Goal: Navigation & Orientation: Find specific page/section

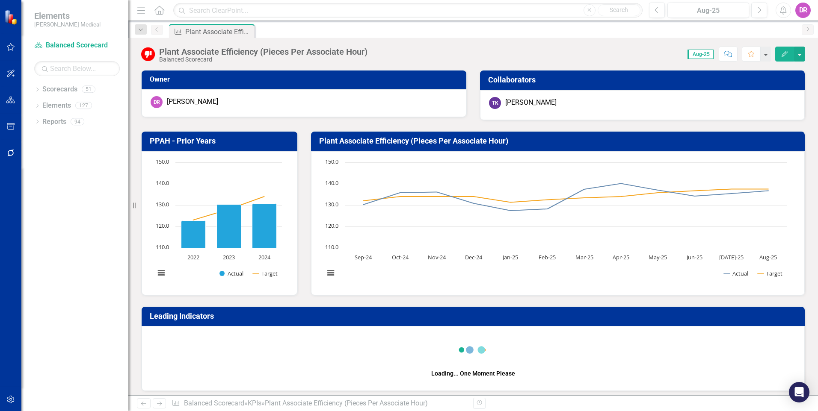
click at [159, 8] on icon "Home" at bounding box center [158, 10] width 11 height 9
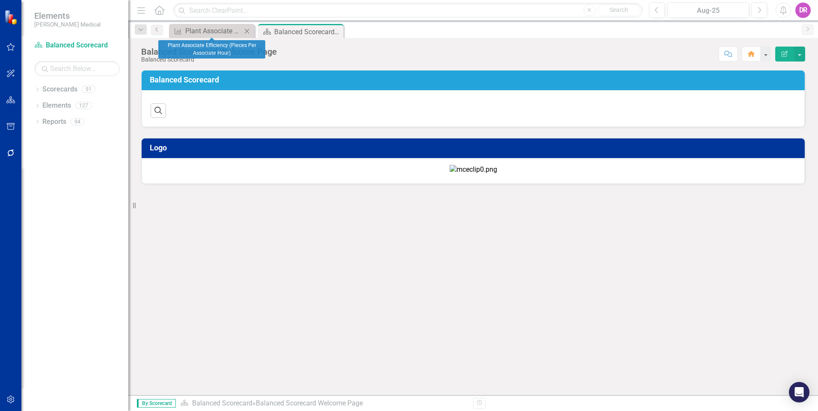
click at [247, 33] on icon "Close" at bounding box center [246, 31] width 9 height 7
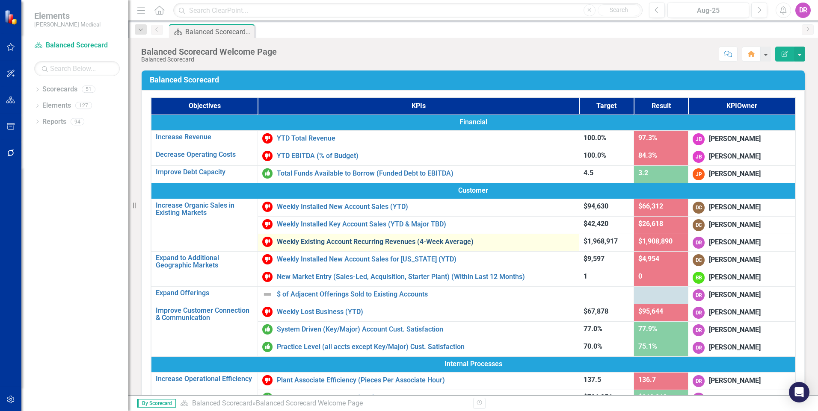
click at [363, 239] on link "Weekly Existing Account Recurring Revenues (4-Week Average)" at bounding box center [426, 242] width 298 height 8
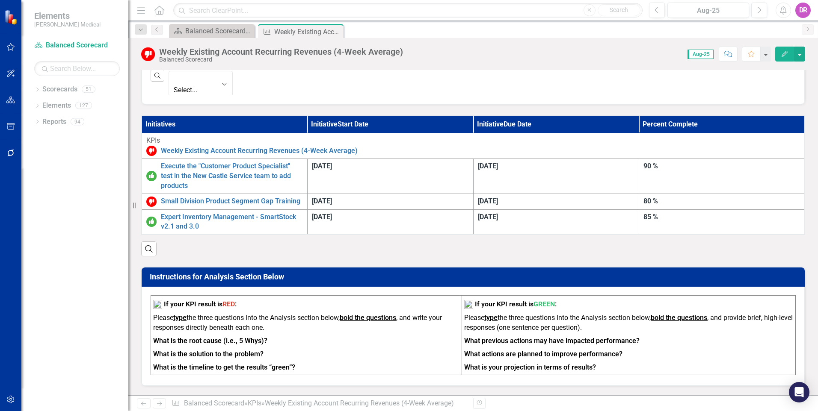
scroll to position [342, 0]
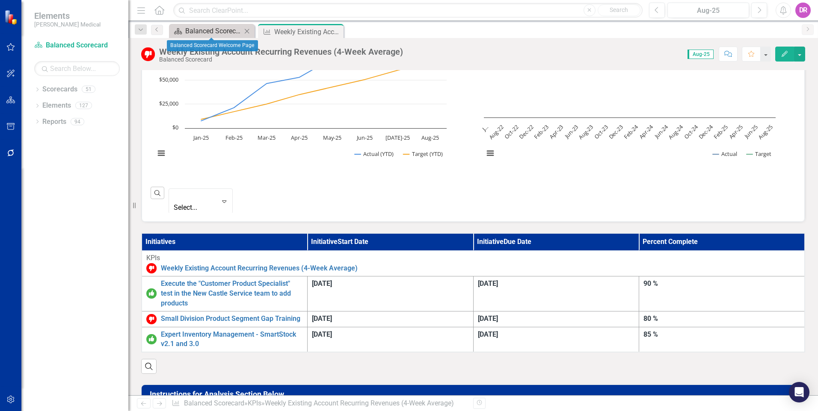
click at [207, 32] on div "Balanced Scorecard Welcome Page" at bounding box center [213, 31] width 56 height 11
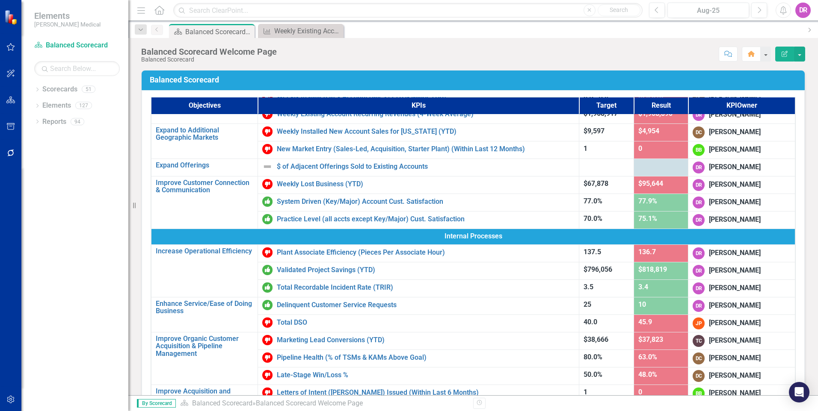
scroll to position [128, 0]
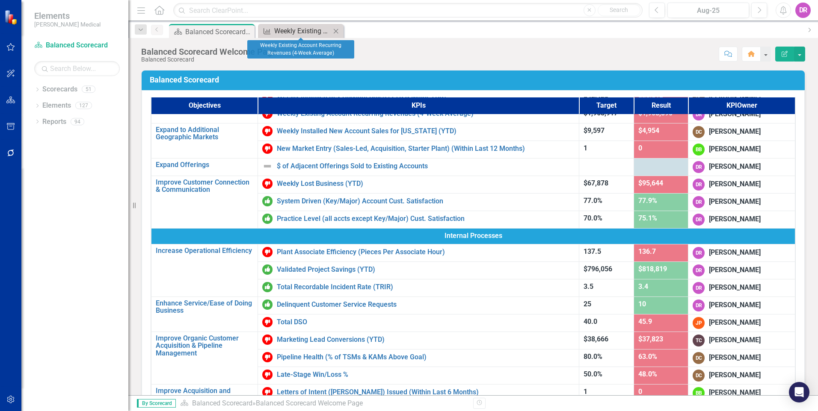
click at [301, 33] on div "Weekly Existing Account Recurring Revenues (4-Week Average)" at bounding box center [302, 31] width 56 height 11
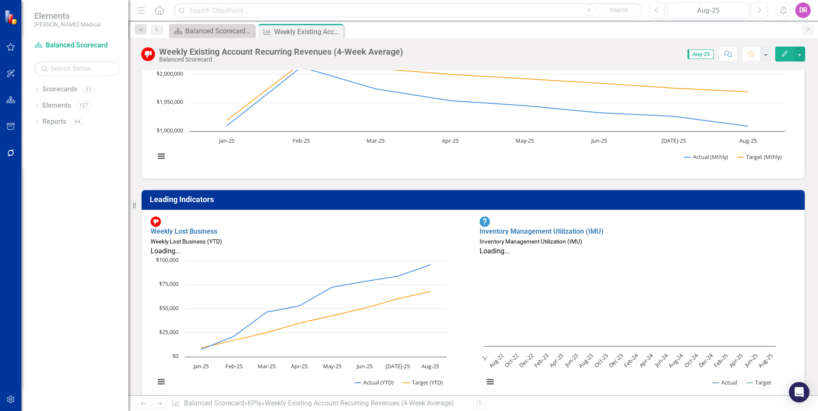
scroll to position [128, 0]
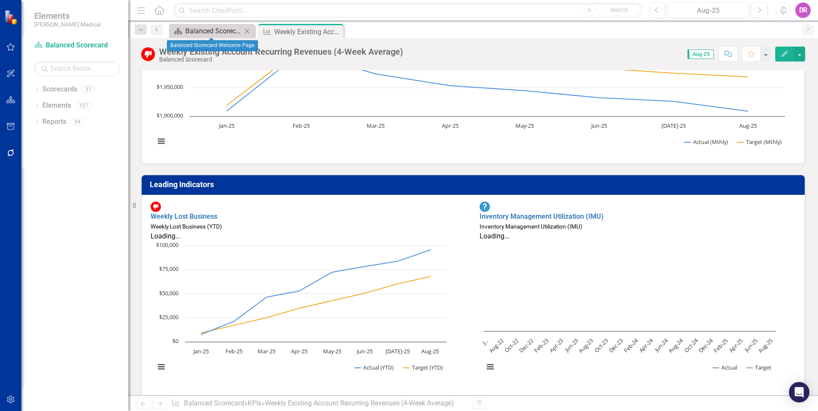
click at [211, 31] on div "Balanced Scorecard Welcome Page" at bounding box center [213, 31] width 56 height 11
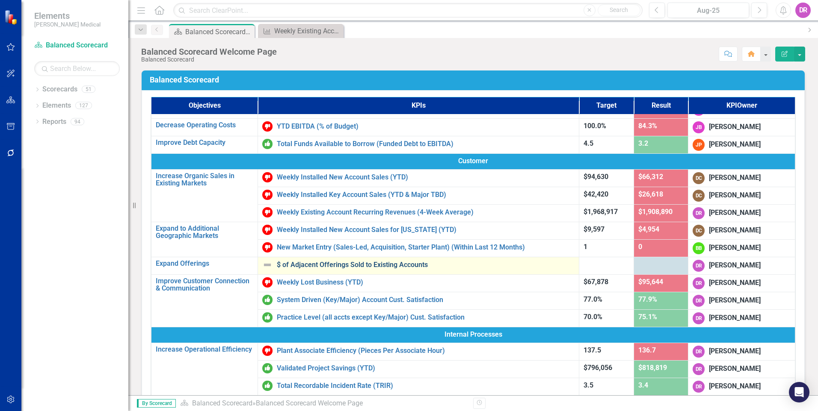
scroll to position [43, 0]
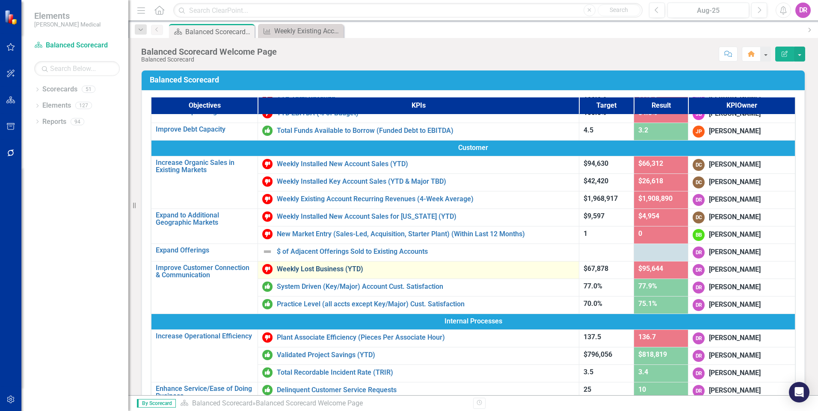
click at [311, 267] on link "Weekly Lost Business (YTD)" at bounding box center [426, 270] width 298 height 8
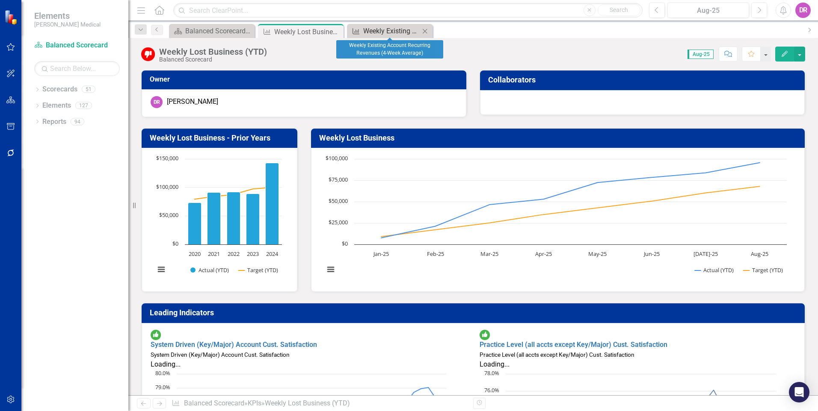
click at [384, 27] on div "Weekly Existing Account Recurring Revenues (4-Week Average)" at bounding box center [391, 31] width 56 height 11
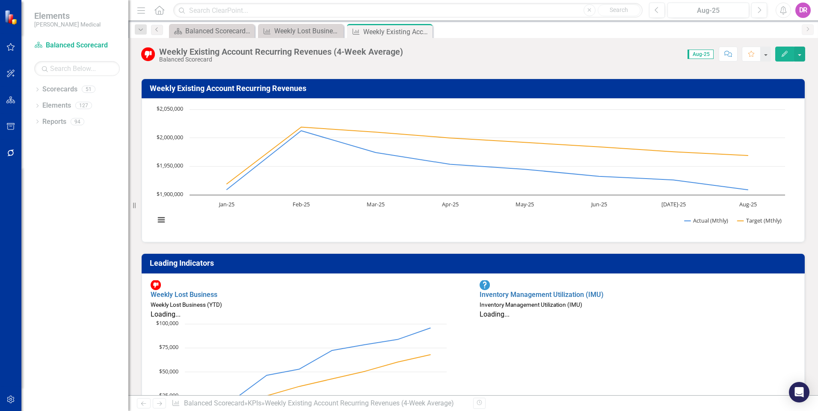
scroll to position [43, 0]
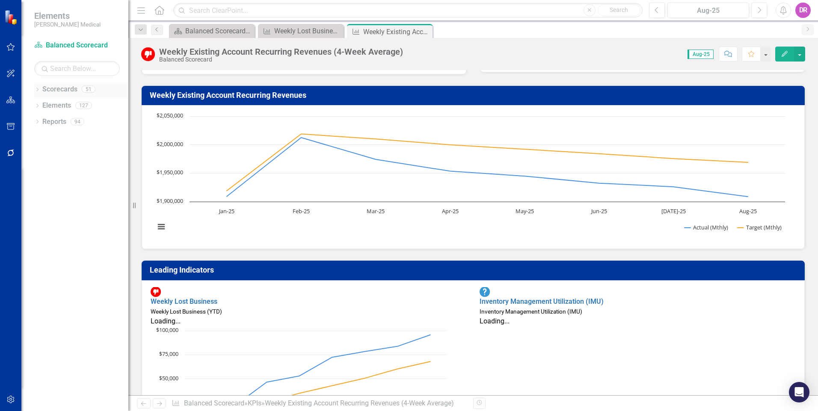
click at [35, 91] on icon "Dropdown" at bounding box center [37, 90] width 6 height 5
click at [32, 235] on icon "Dropdown" at bounding box center [29, 234] width 6 height 5
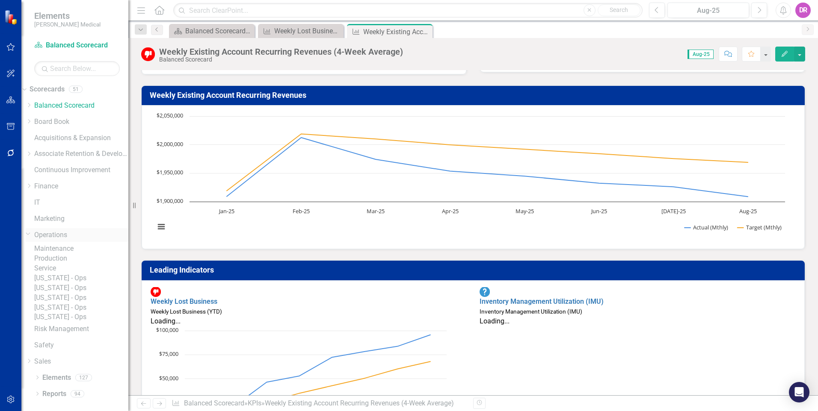
scroll to position [43, 0]
click at [207, 27] on div "Balanced Scorecard Welcome Page" at bounding box center [213, 31] width 56 height 11
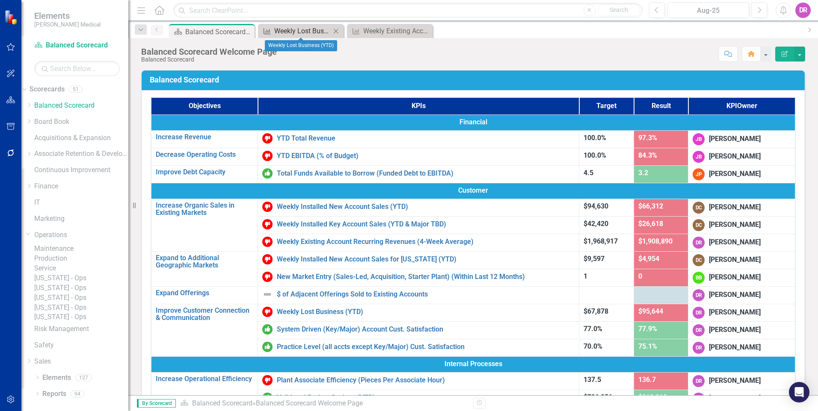
click at [298, 28] on div "Weekly Lost Business (YTD)" at bounding box center [302, 31] width 56 height 11
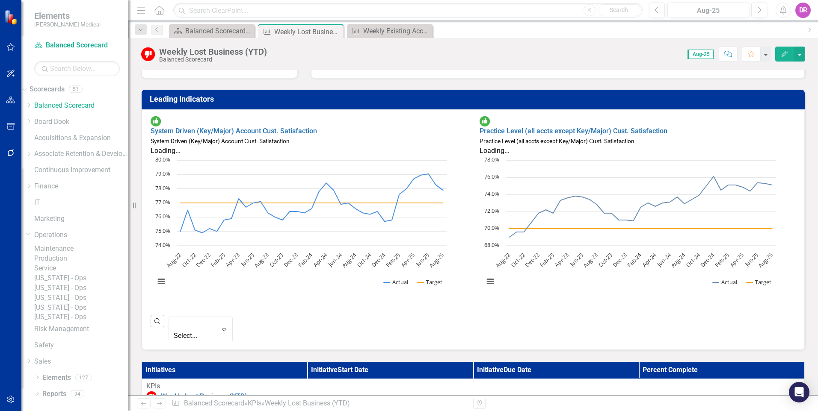
scroll to position [128, 0]
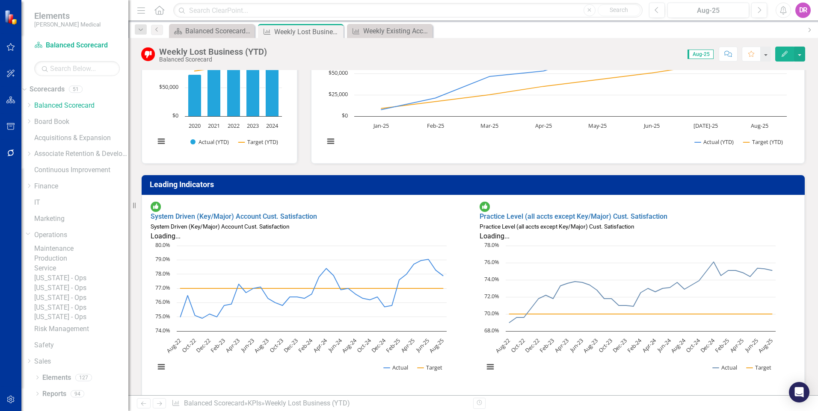
click at [393, 177] on div "Leading Indicators" at bounding box center [473, 185] width 663 height 20
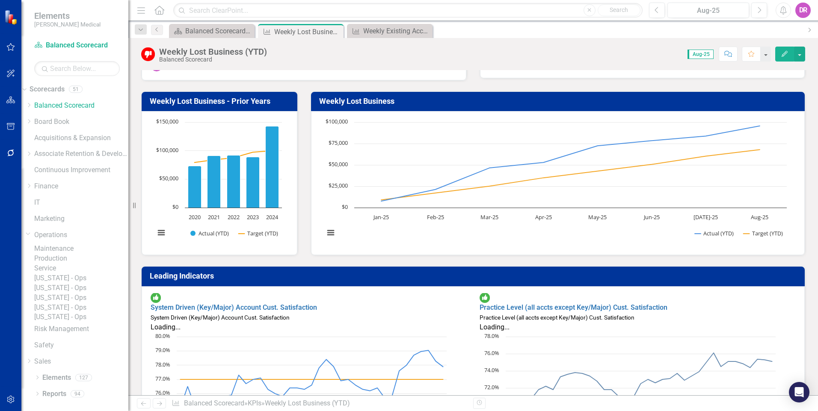
scroll to position [0, 0]
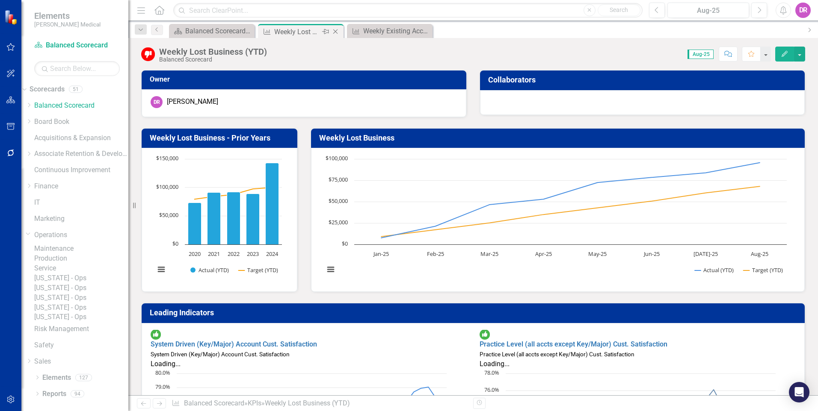
click at [333, 30] on icon "Close" at bounding box center [335, 31] width 9 height 7
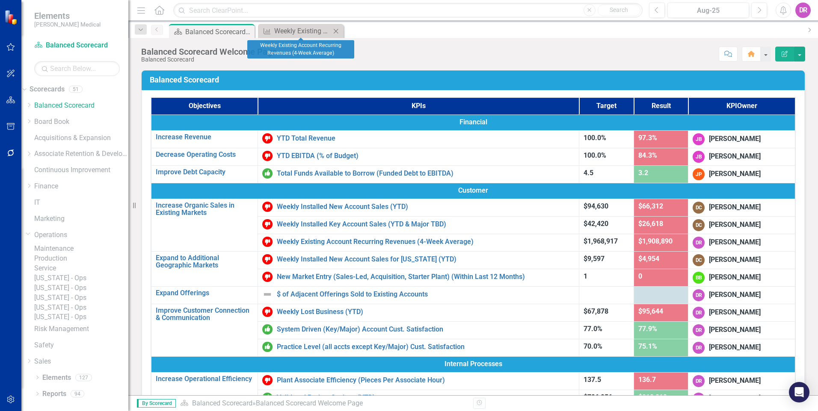
click at [333, 30] on icon "Close" at bounding box center [335, 31] width 9 height 7
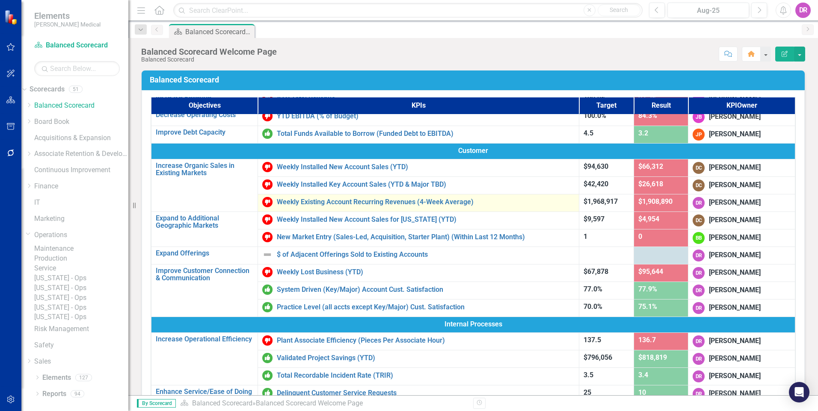
scroll to position [128, 0]
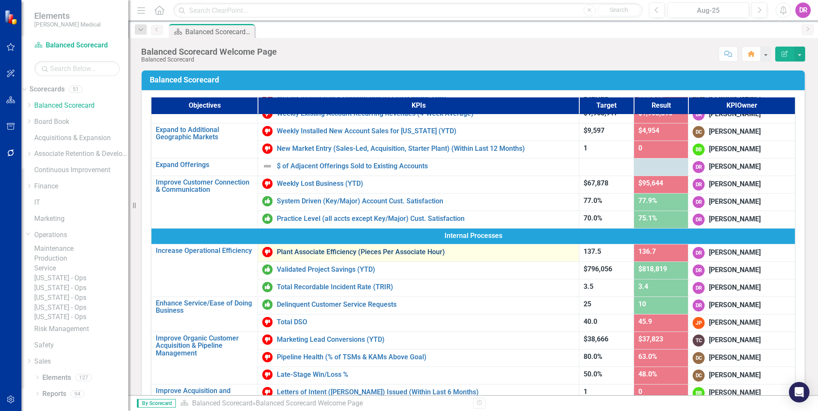
click at [343, 250] on link "Plant Associate Efficiency (Pieces Per Associate Hour)" at bounding box center [426, 252] width 298 height 8
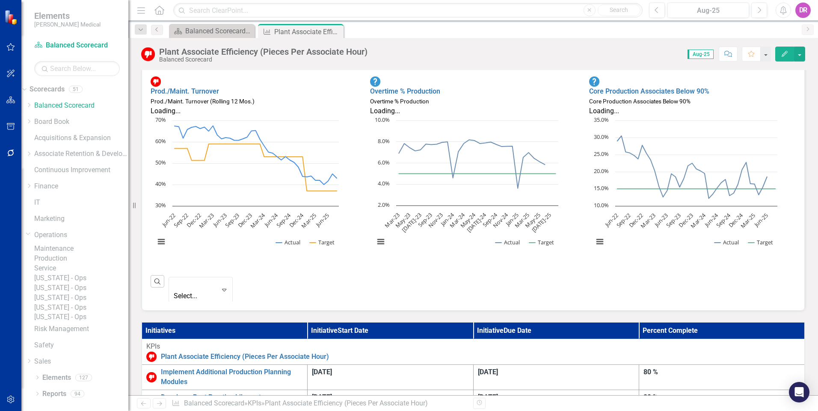
scroll to position [214, 0]
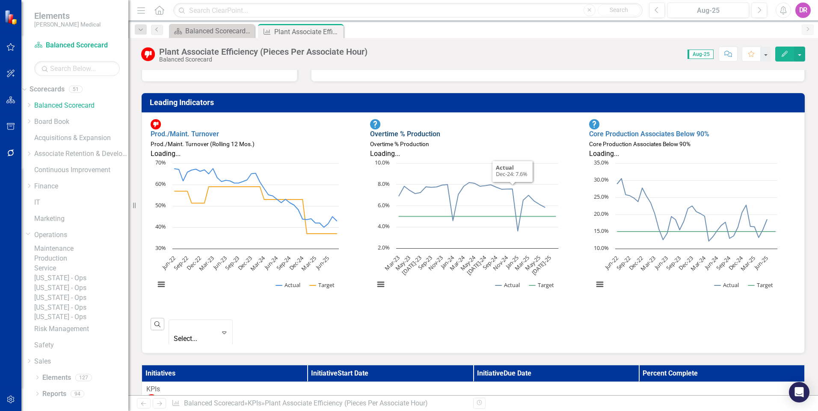
click at [398, 130] on link "Overtime % Production" at bounding box center [405, 134] width 70 height 8
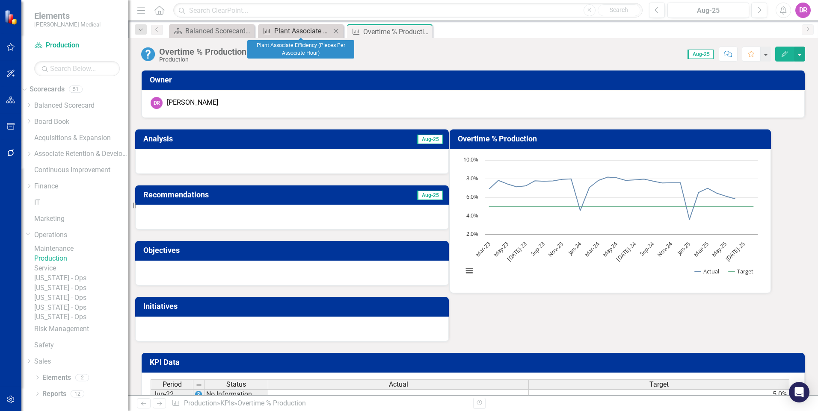
click at [319, 34] on div "Plant Associate Efficiency (Pieces Per Associate Hour)" at bounding box center [302, 31] width 56 height 11
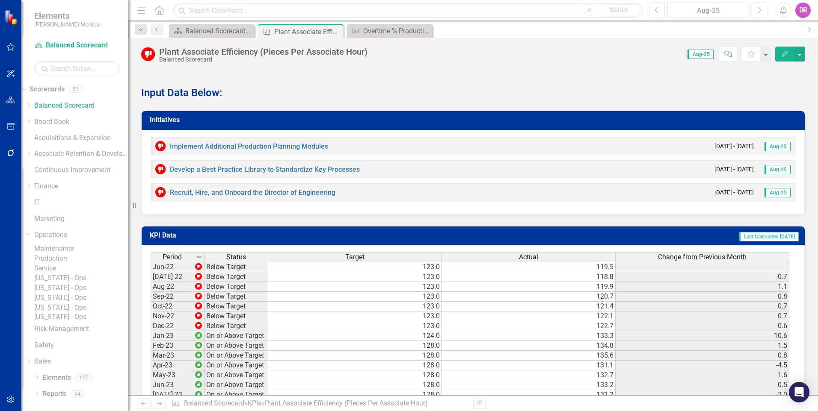
scroll to position [812, 0]
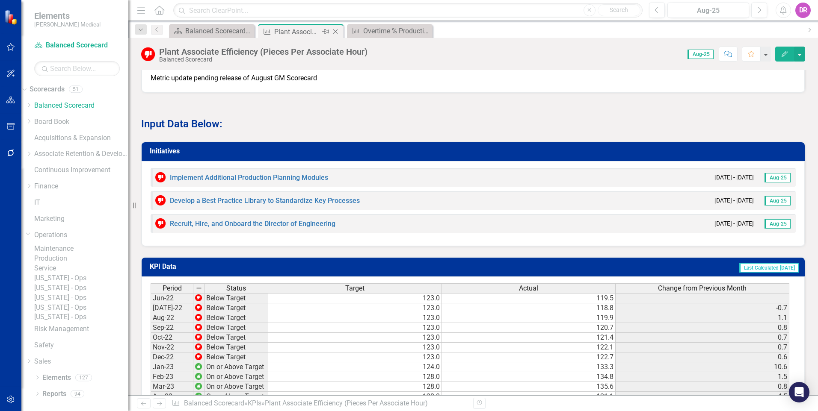
click at [337, 33] on icon "Close" at bounding box center [335, 31] width 9 height 7
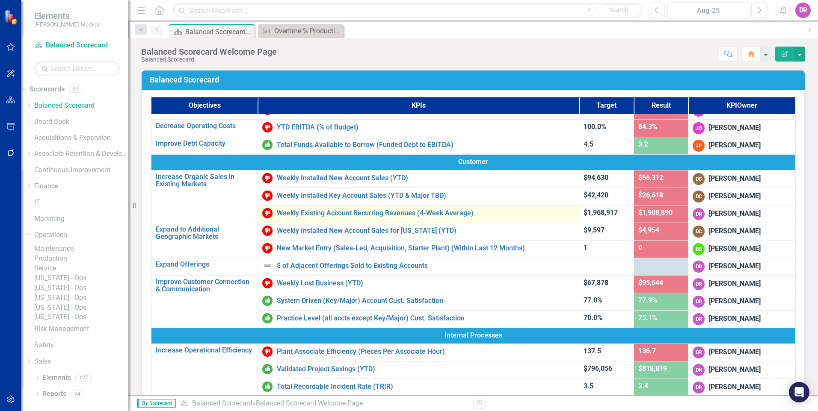
scroll to position [128, 0]
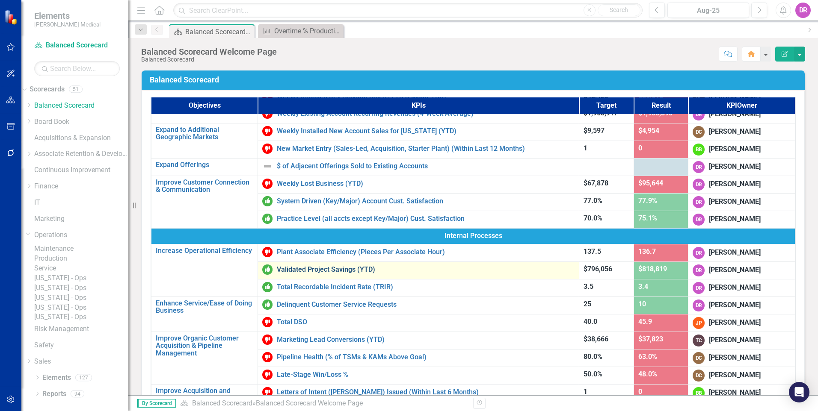
click at [334, 271] on link "Validated Project Savings (YTD)" at bounding box center [426, 270] width 298 height 8
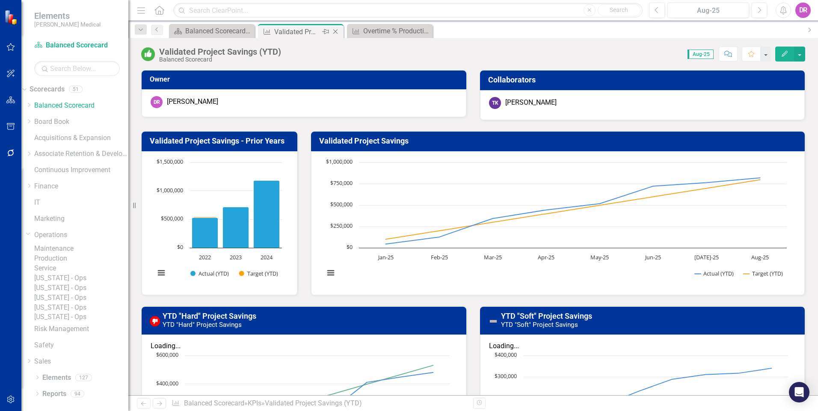
click at [335, 31] on icon "Close" at bounding box center [335, 31] width 9 height 7
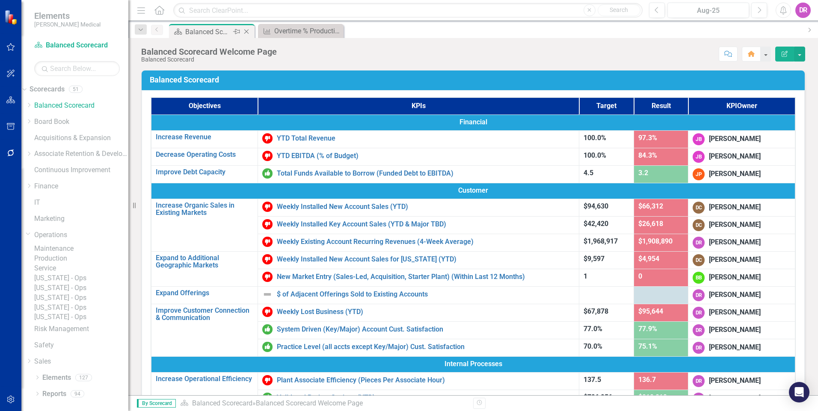
click at [218, 29] on div "Balanced Scorecard Welcome Page" at bounding box center [208, 32] width 46 height 11
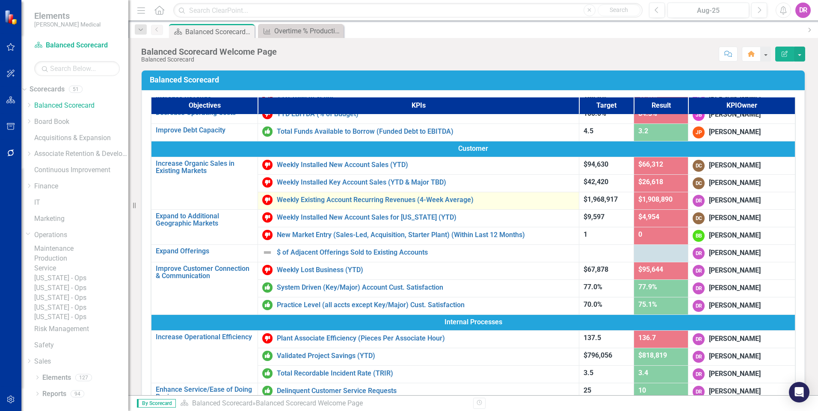
scroll to position [128, 0]
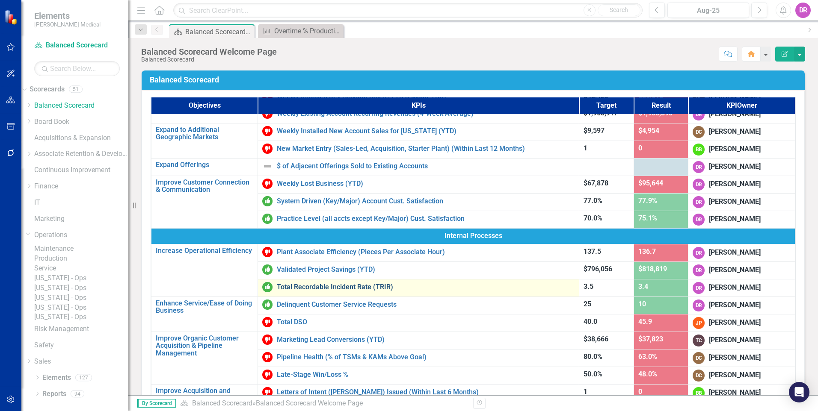
click at [334, 289] on link "Total Recordable Incident Rate (TRIR)" at bounding box center [426, 287] width 298 height 8
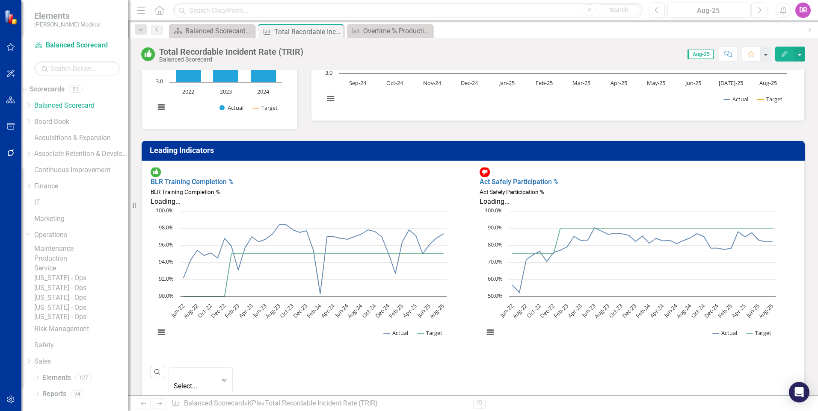
scroll to position [171, 0]
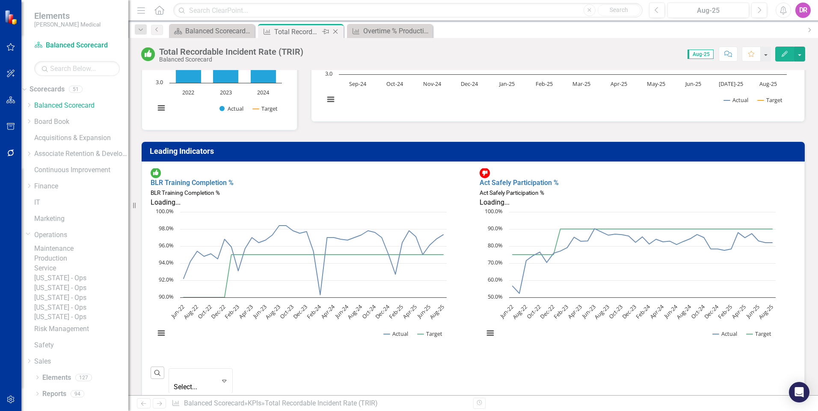
click at [337, 30] on icon at bounding box center [335, 32] width 5 height 5
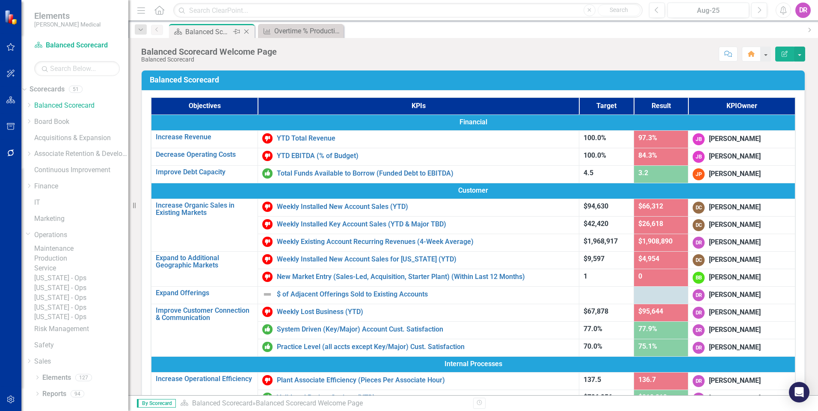
click at [221, 31] on div "Balanced Scorecard Welcome Page" at bounding box center [208, 32] width 46 height 11
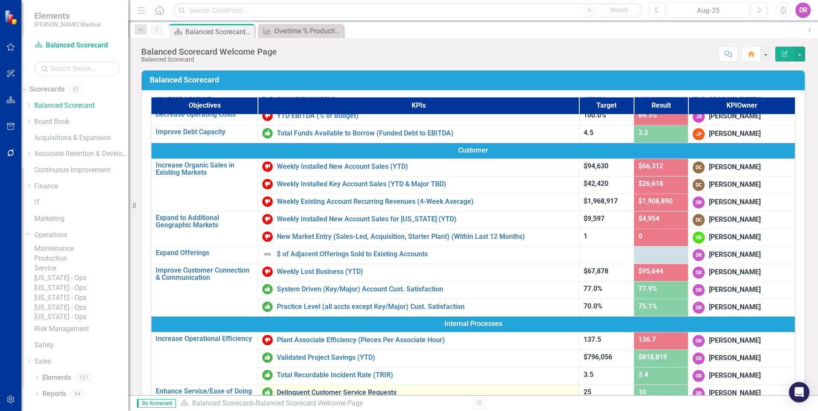
scroll to position [171, 0]
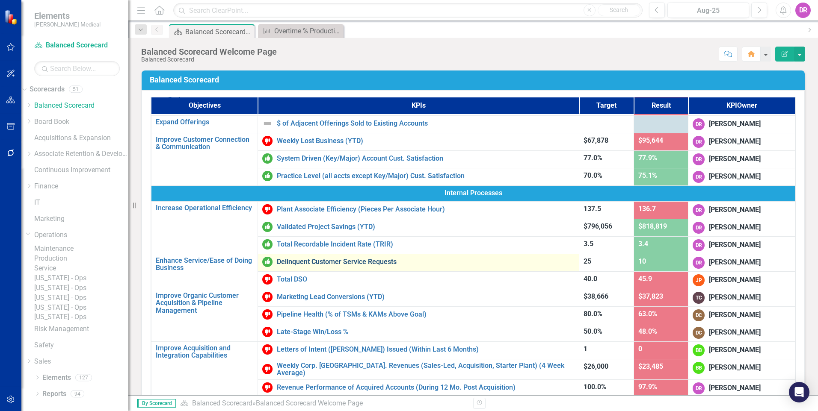
click at [351, 263] on link "Delinquent Customer Service Requests" at bounding box center [426, 262] width 298 height 8
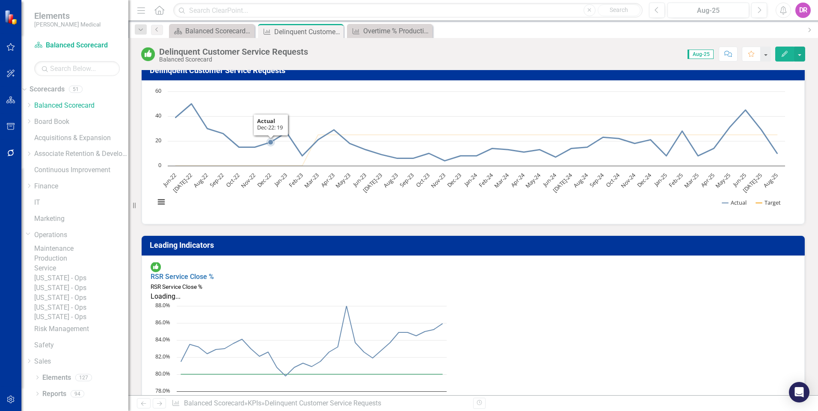
scroll to position [86, 0]
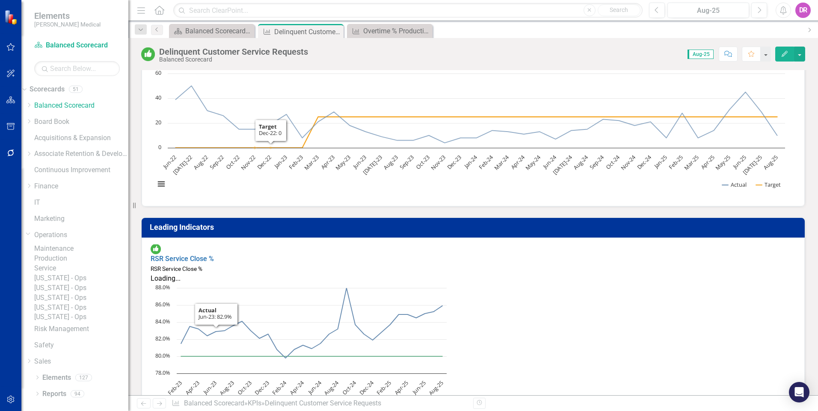
click at [339, 230] on h3 "Leading Indicators" at bounding box center [474, 227] width 649 height 9
click at [334, 31] on icon "Close" at bounding box center [335, 31] width 9 height 7
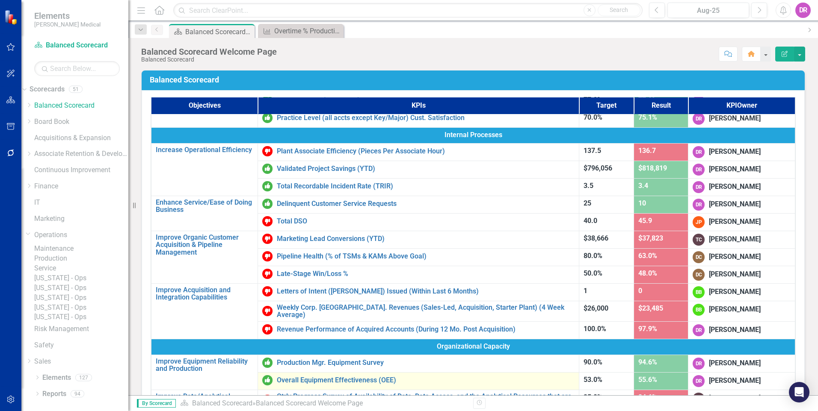
scroll to position [257, 0]
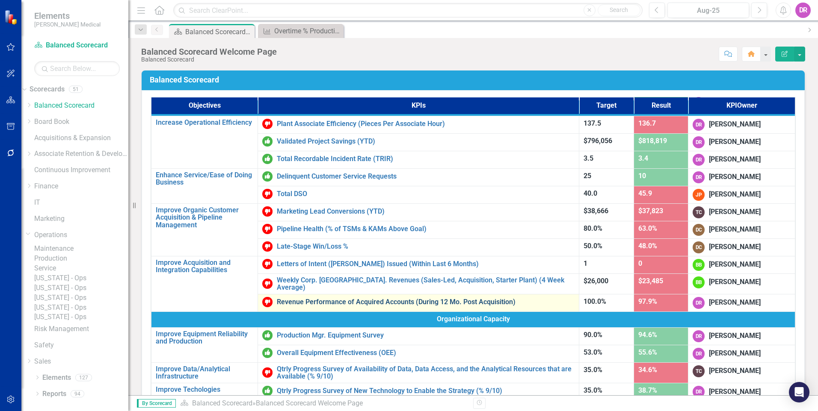
click at [398, 298] on link "Revenue Performance of Acquired Accounts (During 12 Mo. Post Acquisition)" at bounding box center [426, 302] width 298 height 8
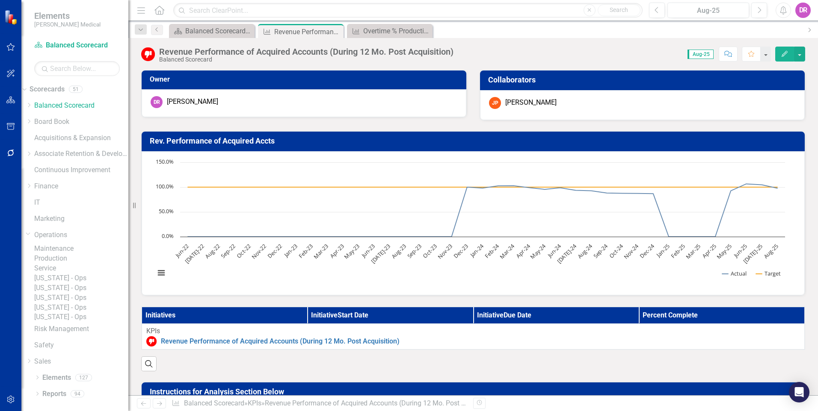
click at [0, 0] on icon "Close" at bounding box center [0, 0] width 0 height 0
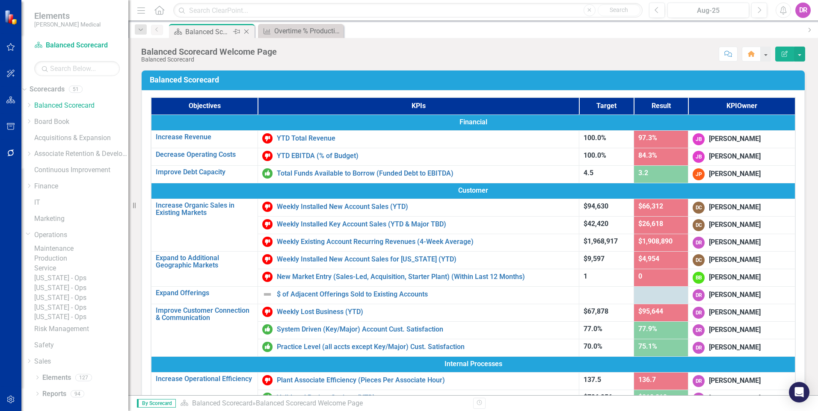
click at [218, 30] on div "Balanced Scorecard Welcome Page" at bounding box center [208, 32] width 46 height 11
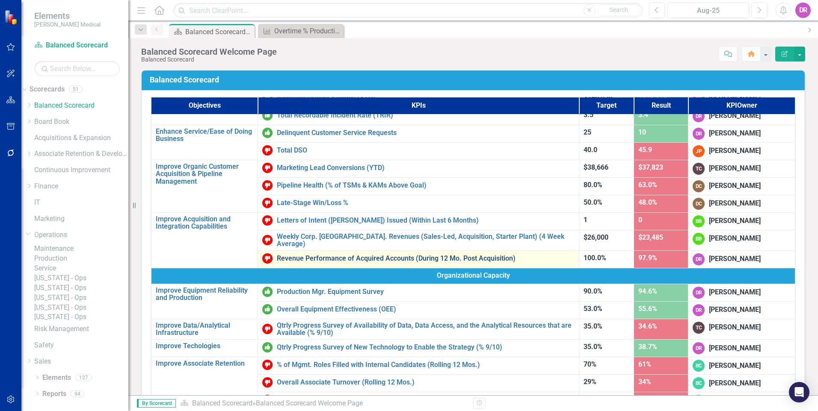
scroll to position [342, 0]
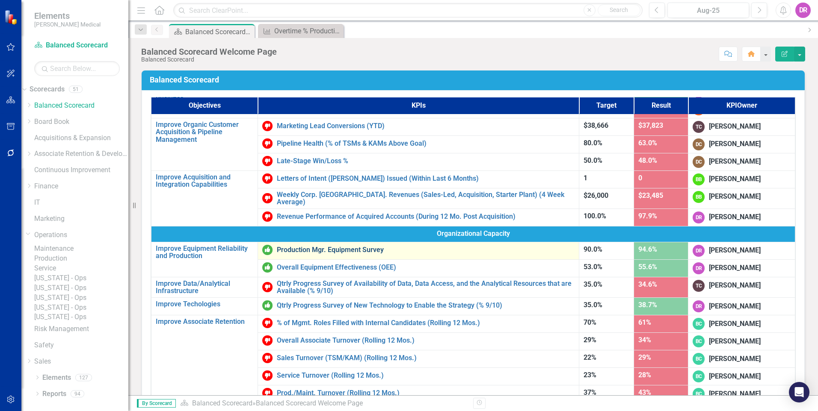
click at [340, 249] on link "Production Mgr. Equipment Survey" at bounding box center [426, 250] width 298 height 8
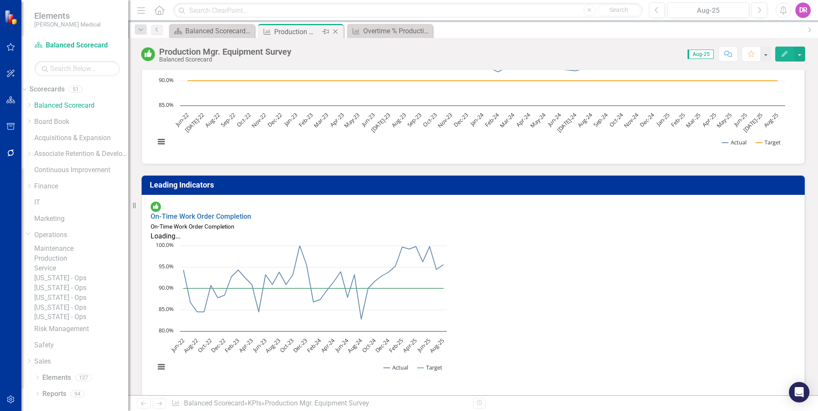
scroll to position [171, 0]
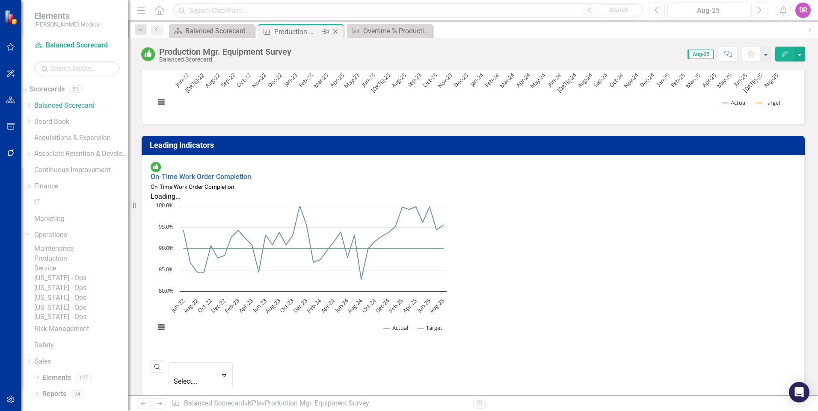
click at [334, 32] on icon "Close" at bounding box center [335, 31] width 9 height 7
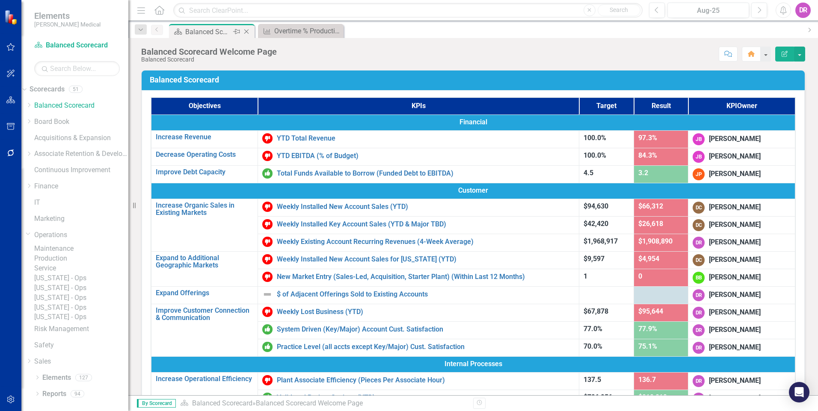
click at [224, 34] on div "Balanced Scorecard Welcome Page" at bounding box center [208, 32] width 46 height 11
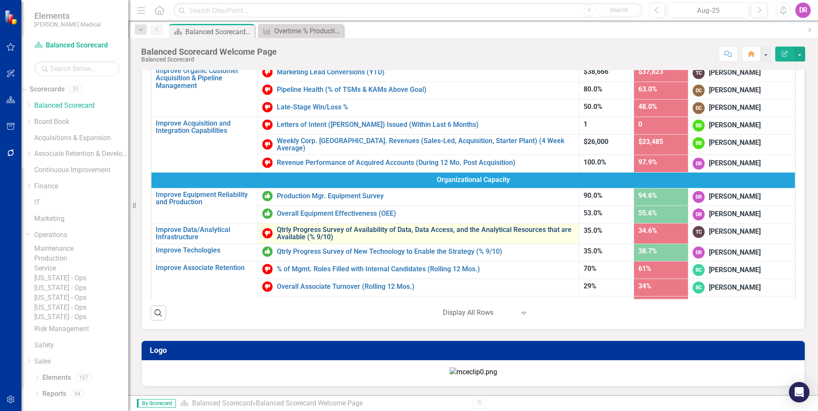
scroll to position [289, 0]
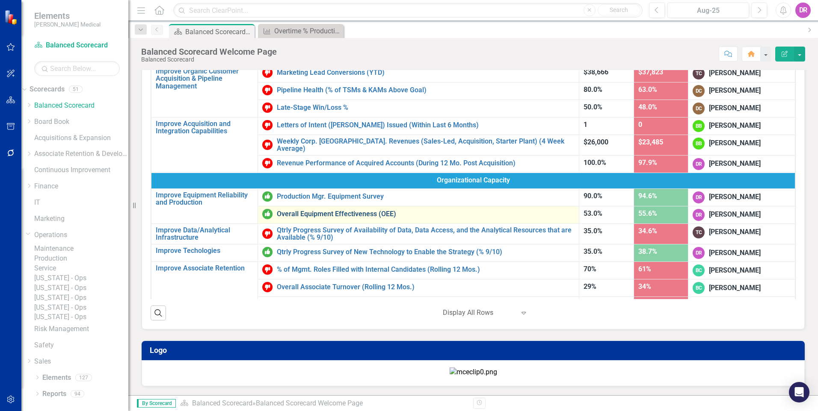
click at [334, 210] on link "Overall Equipment Effectiveness (OEE)" at bounding box center [426, 214] width 298 height 8
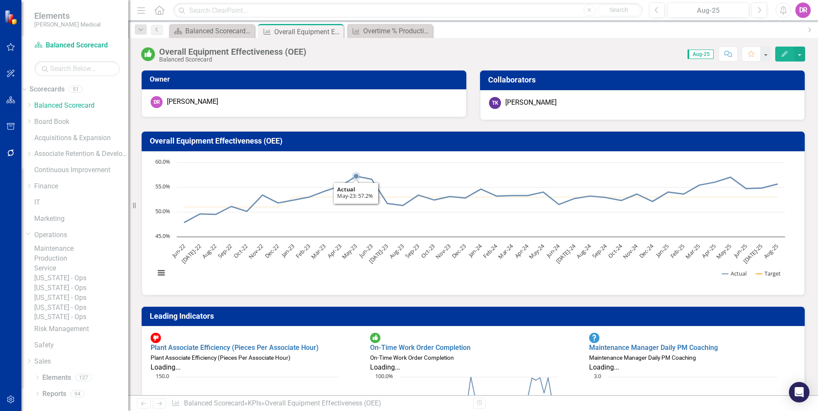
scroll to position [128, 0]
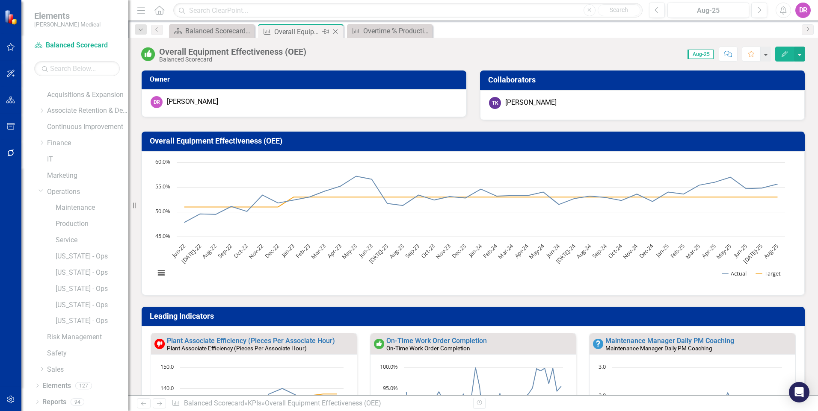
click at [333, 32] on icon "Close" at bounding box center [335, 31] width 9 height 7
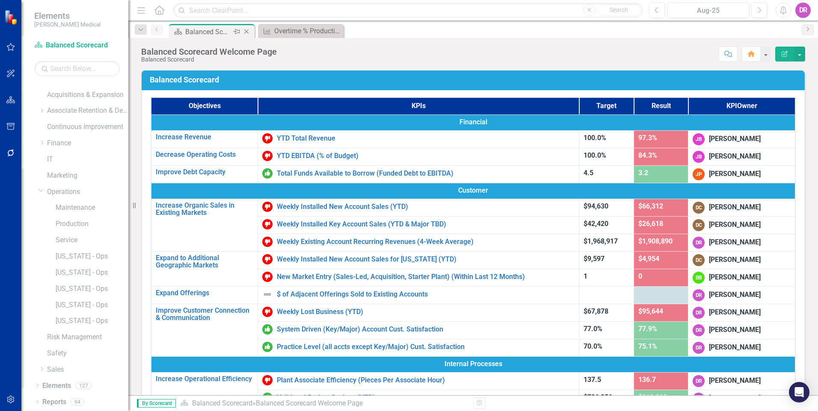
click at [202, 26] on div "Scorecard Balanced Scorecard Welcome Page Pin Close" at bounding box center [212, 31] width 86 height 14
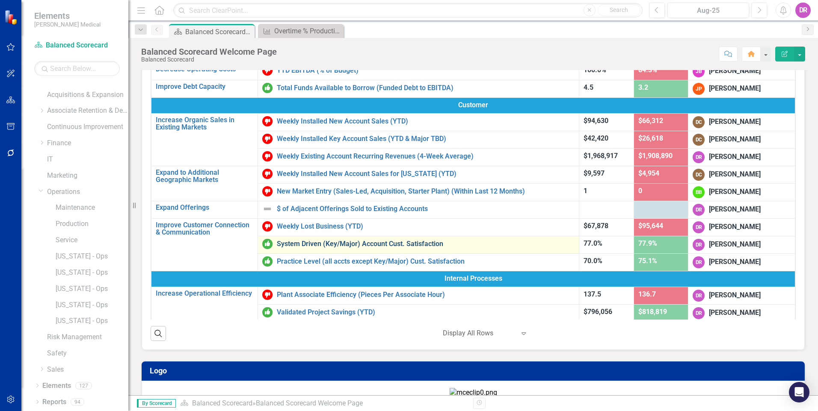
click at [355, 245] on link "System Driven (Key/Major) Account Cust. Satisfaction" at bounding box center [426, 244] width 298 height 8
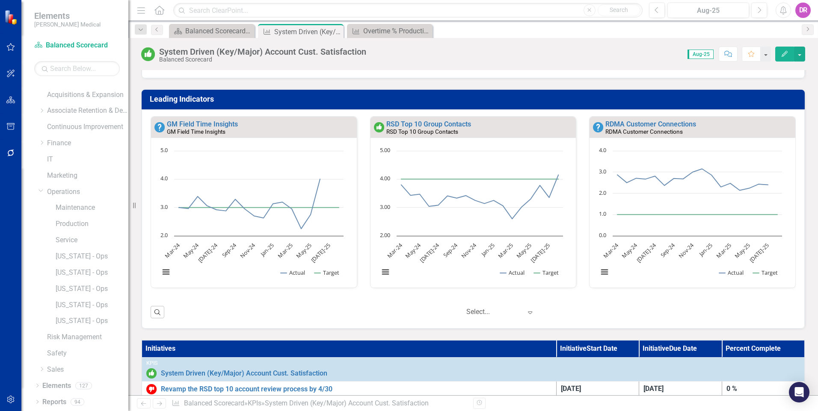
scroll to position [43, 0]
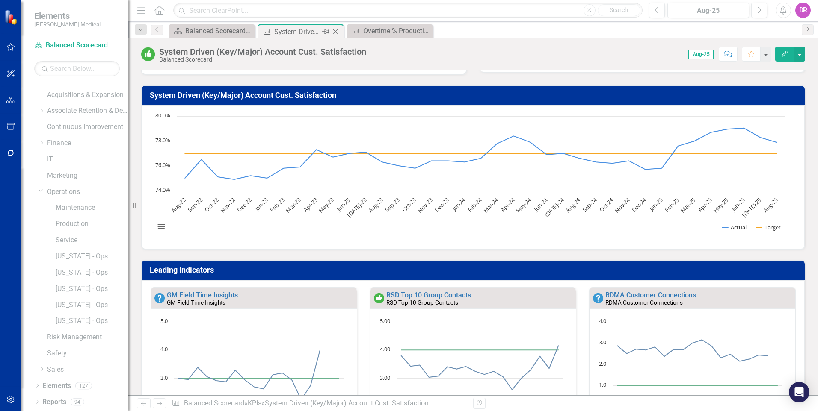
click at [333, 30] on icon "Close" at bounding box center [335, 31] width 9 height 7
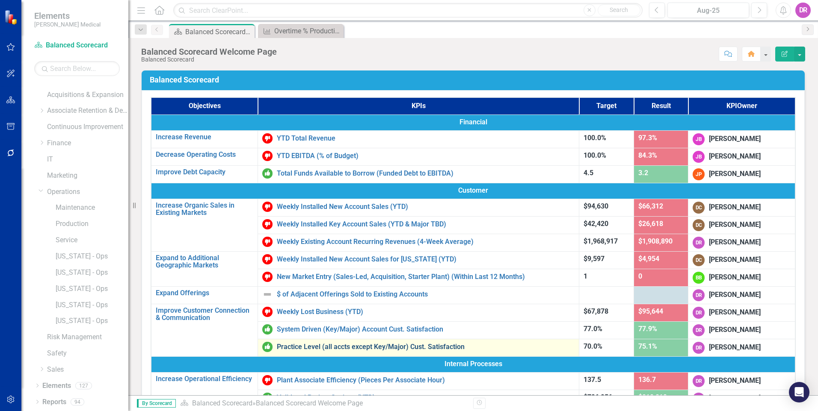
click at [319, 344] on link "Practice Level (all accts except Key/Major) Cust. Satisfaction" at bounding box center [426, 347] width 298 height 8
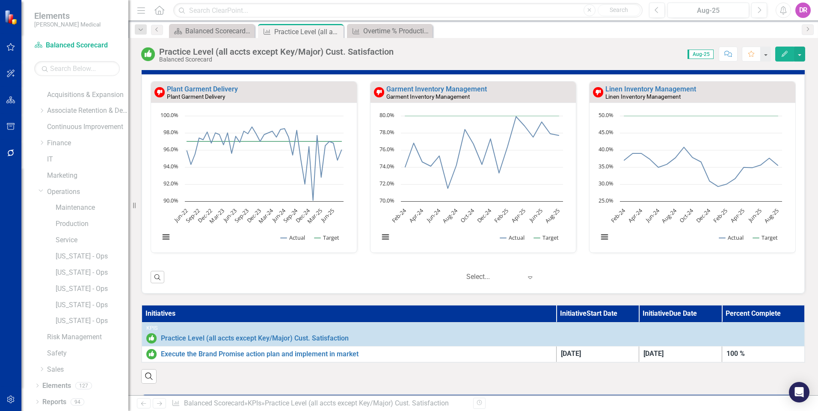
scroll to position [174, 0]
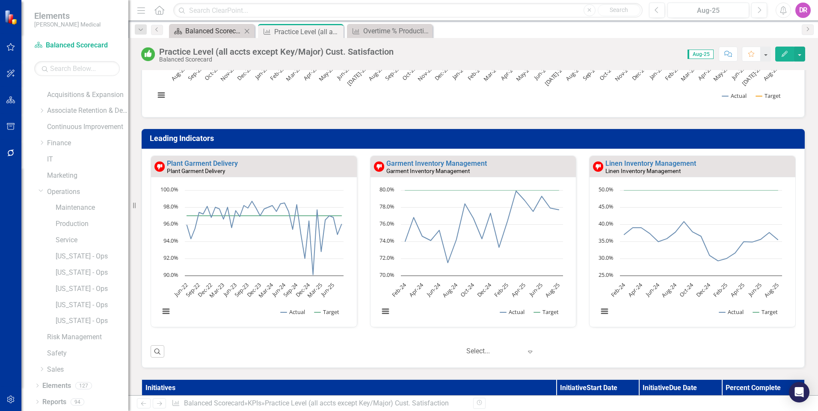
click at [211, 32] on div "Balanced Scorecard Welcome Page" at bounding box center [213, 31] width 56 height 11
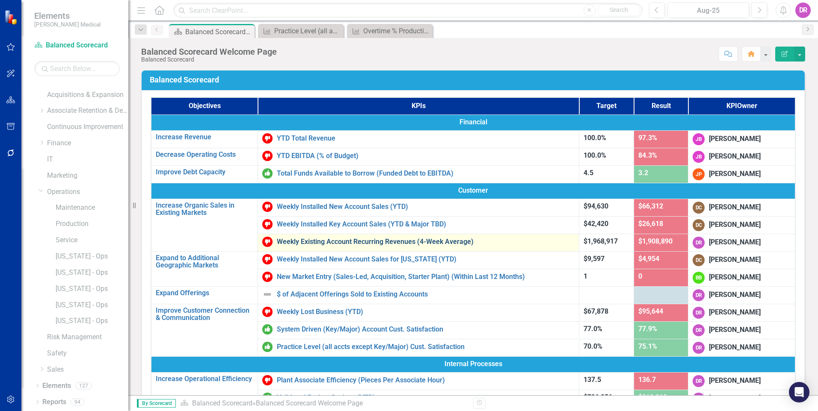
click at [317, 243] on link "Weekly Existing Account Recurring Revenues (4-Week Average)" at bounding box center [426, 242] width 298 height 8
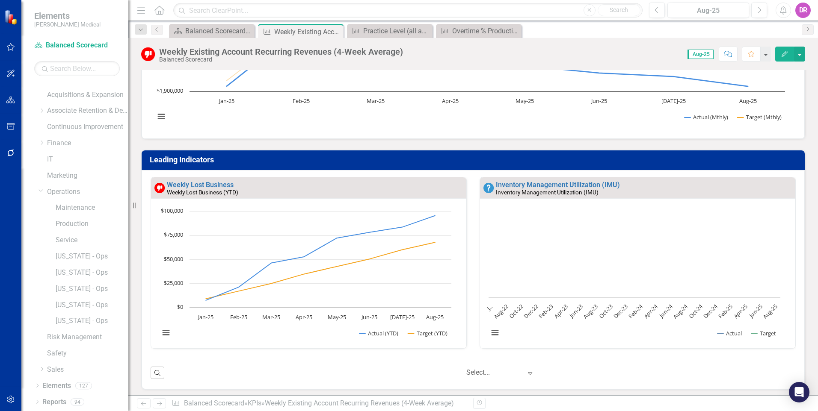
scroll to position [171, 0]
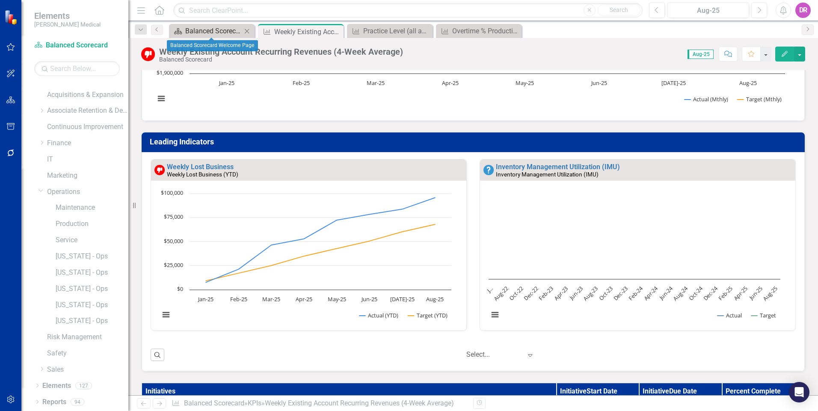
click at [201, 30] on div "Balanced Scorecard Welcome Page" at bounding box center [213, 31] width 56 height 11
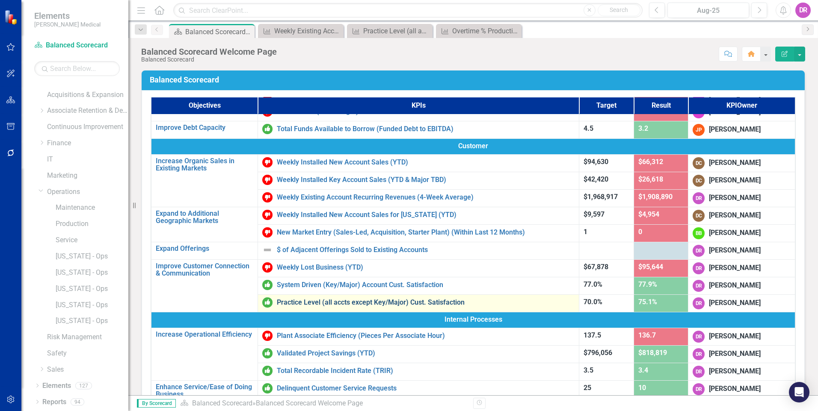
scroll to position [86, 0]
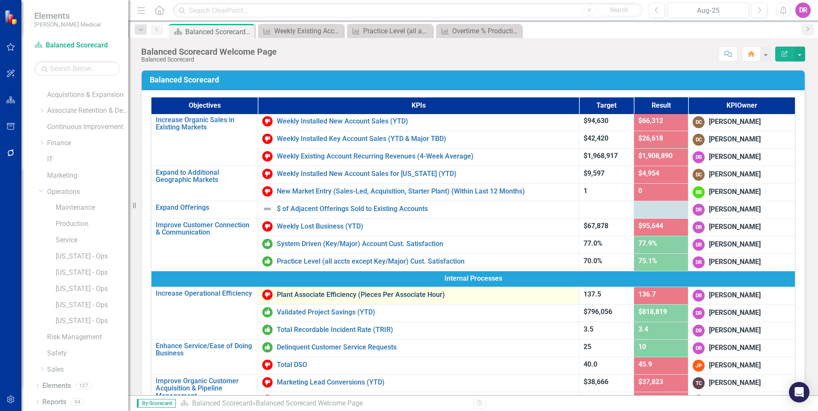
click at [316, 295] on link "Plant Associate Efficiency (Pieces Per Associate Hour)" at bounding box center [426, 295] width 298 height 8
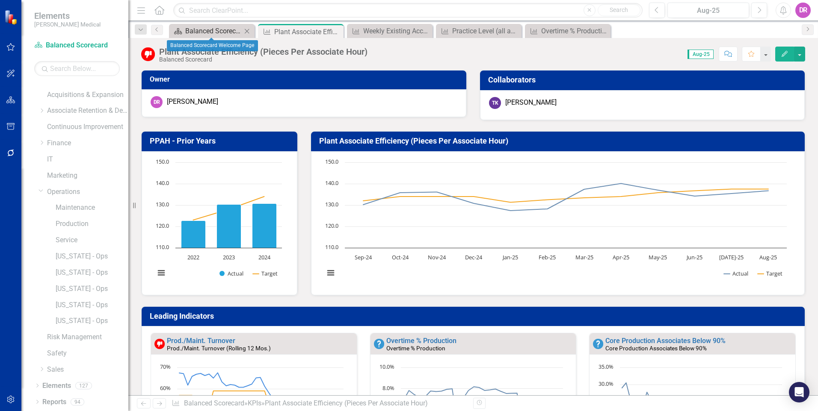
click at [210, 32] on div "Balanced Scorecard Welcome Page" at bounding box center [213, 31] width 56 height 11
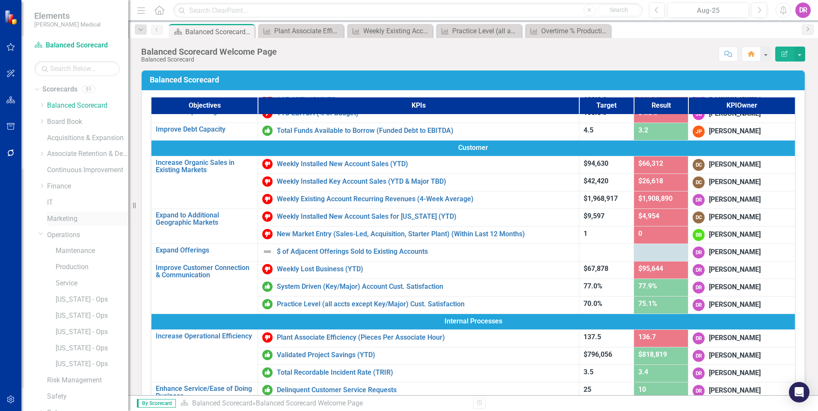
click at [59, 220] on link "Marketing" at bounding box center [87, 219] width 81 height 10
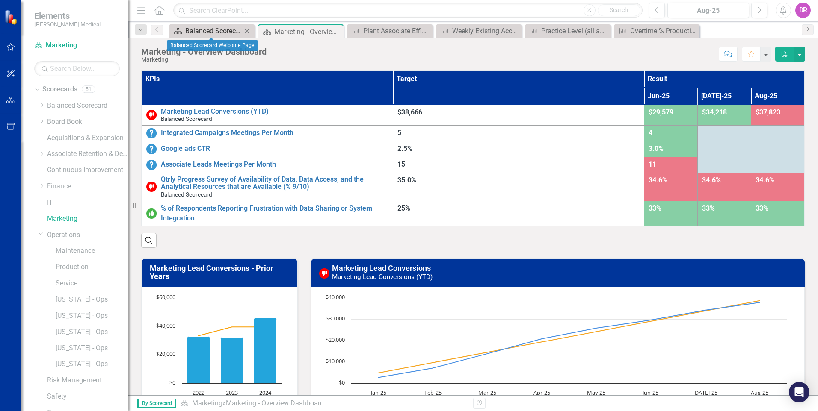
click at [220, 35] on div "Balanced Scorecard Welcome Page" at bounding box center [213, 31] width 56 height 11
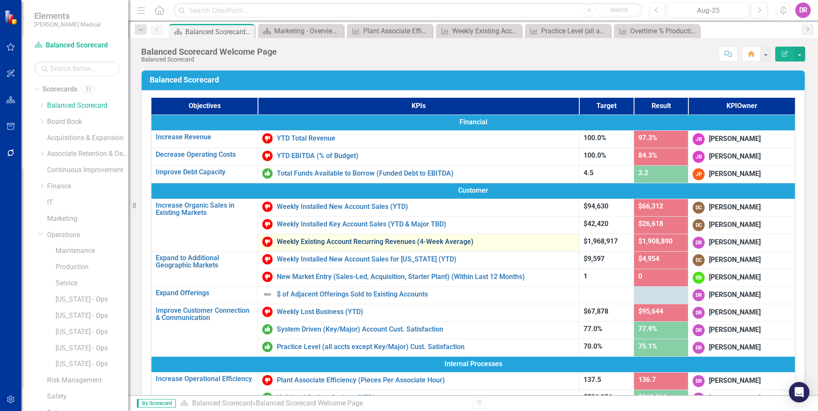
click at [347, 241] on link "Weekly Existing Account Recurring Revenues (4-Week Average)" at bounding box center [426, 242] width 298 height 8
